Goal: Navigation & Orientation: Find specific page/section

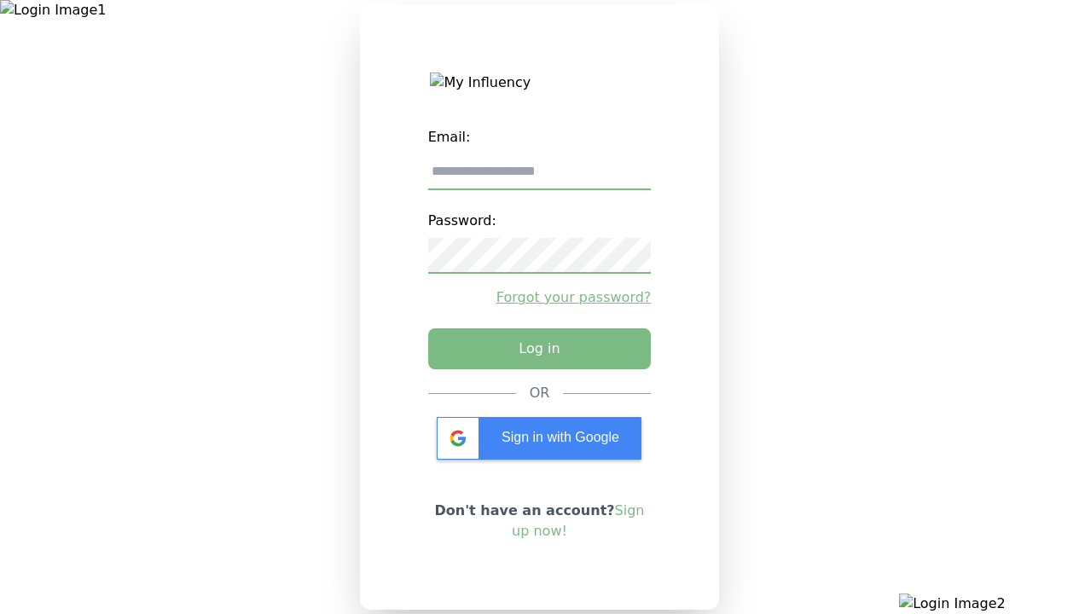
click at [539, 178] on input "email" at bounding box center [539, 172] width 223 height 36
type input "**********"
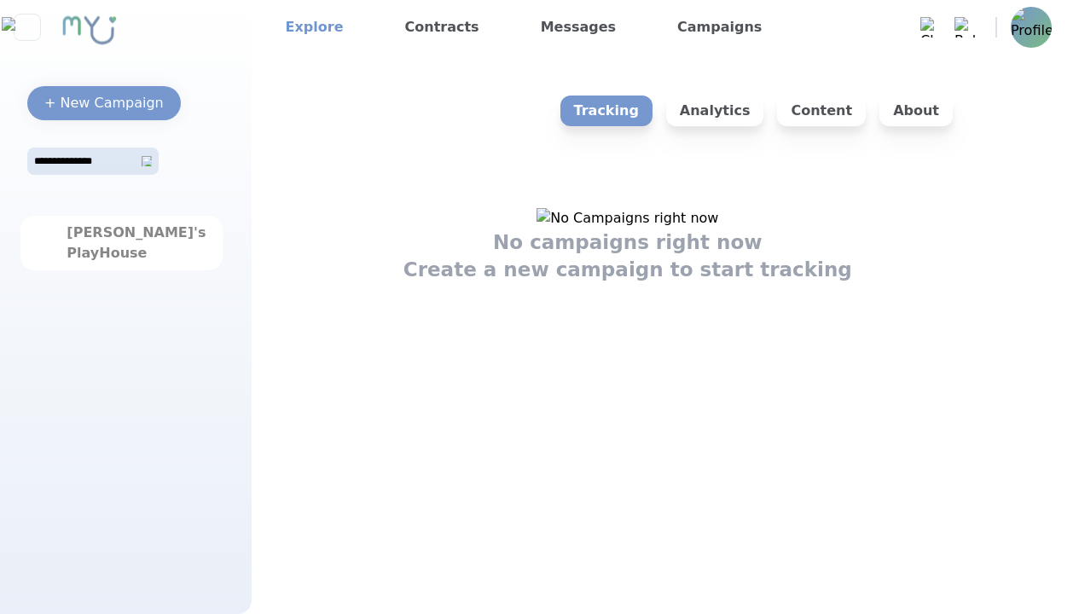
click at [309, 27] on link "Explore" at bounding box center [315, 27] width 72 height 27
